Goal: Information Seeking & Learning: Learn about a topic

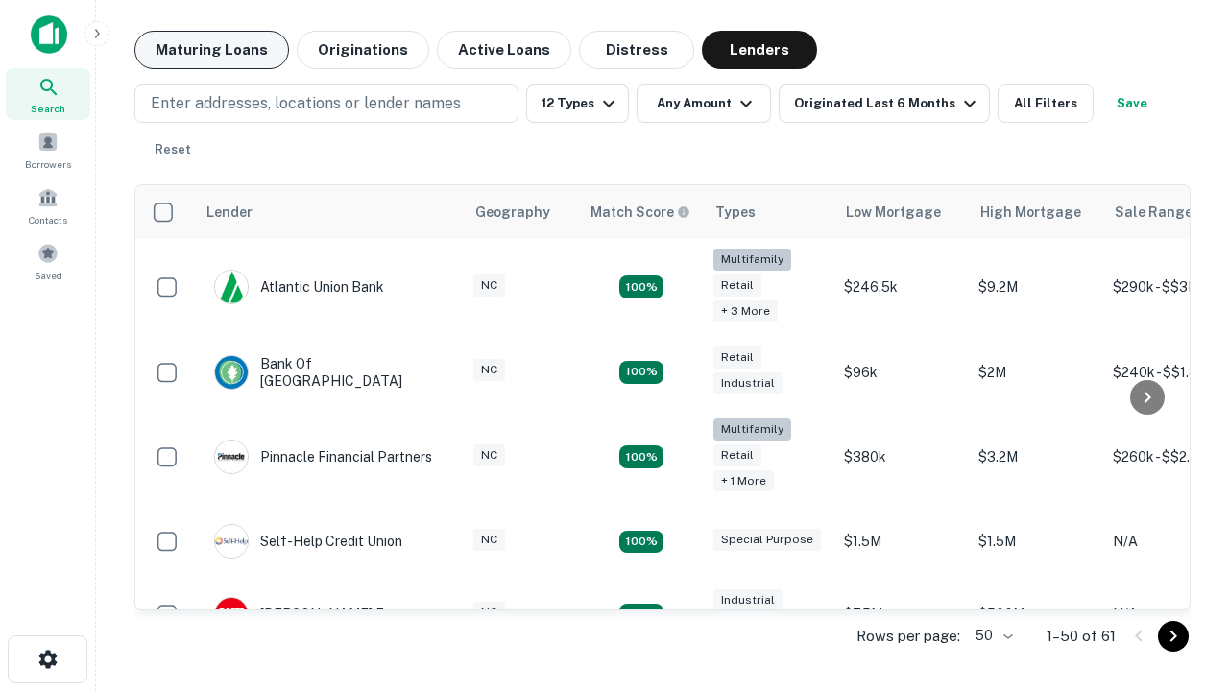
click at [211, 50] on button "Maturing Loans" at bounding box center [211, 50] width 155 height 38
